Goal: Answer question/provide support: Answer question/provide support

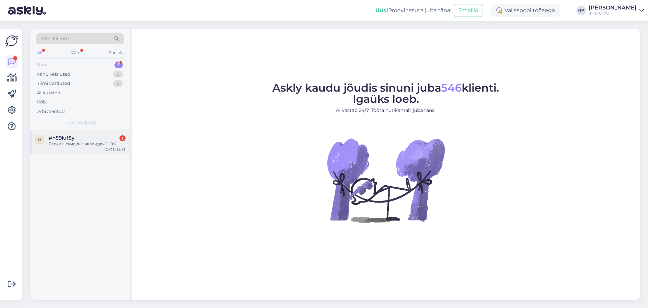
click at [73, 141] on div "Есть ли скидки инвалидам 100%" at bounding box center [87, 144] width 77 height 6
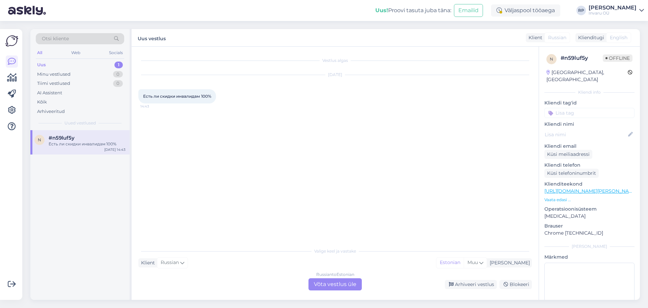
click at [329, 285] on div "Russian to Estonian Võta vestlus üle" at bounding box center [335, 284] width 53 height 12
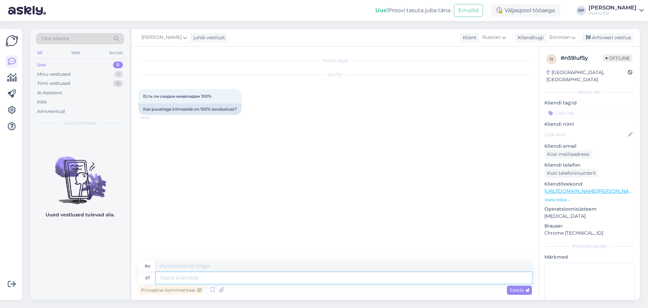
click at [181, 277] on textarea at bounding box center [344, 277] width 376 height 11
type textarea "Tere"
type textarea "Привет"
paste textarea "Täiskasvanud saavad samuti 90%-se soodustuse enamiku abivahendite puhul."
type textarea "Täiskasvanud saavad samuti 90%-se soodustuse enamiku abivahendite puhul."
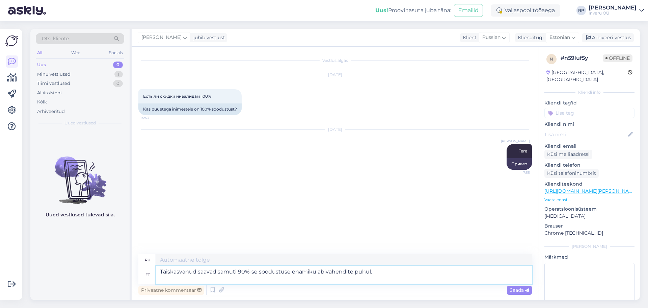
type textarea "Взрослые также получают скидку 90% на большинство вспомогательных устройств."
click at [218, 277] on textarea "Täiskasvanud saavad samuti 90%-se soodustuse enamiku abivahendite puhul." at bounding box center [344, 275] width 376 height 18
click at [238, 277] on textarea "Täiskasvanud saavad samuti 90%-se soodustuse enamiku abivahendite puhul." at bounding box center [344, 275] width 376 height 18
type textarea "Täiskasvanud saavad 90%-se soodustuse enamiku abivahendite puhul."
type textarea "Взрослые получают скидку 90% на большинство вспомогательных устройств."
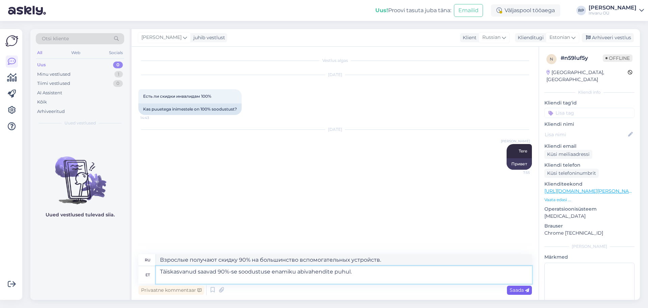
type textarea "Täiskasvanud saavad 90%-se soodustuse enamiku abivahendite puhul."
click at [524, 287] on span "Saada" at bounding box center [520, 290] width 20 height 6
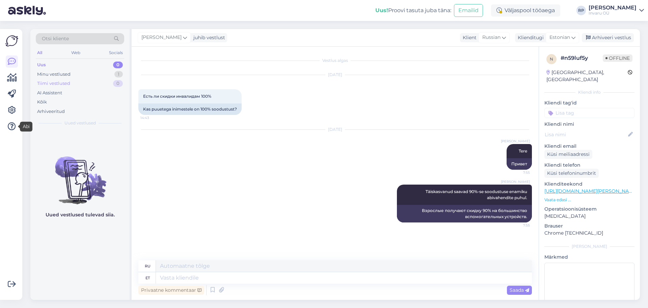
click at [619, 35] on div "Arhiveeri vestlus" at bounding box center [608, 37] width 52 height 9
